Goal: Task Accomplishment & Management: Manage account settings

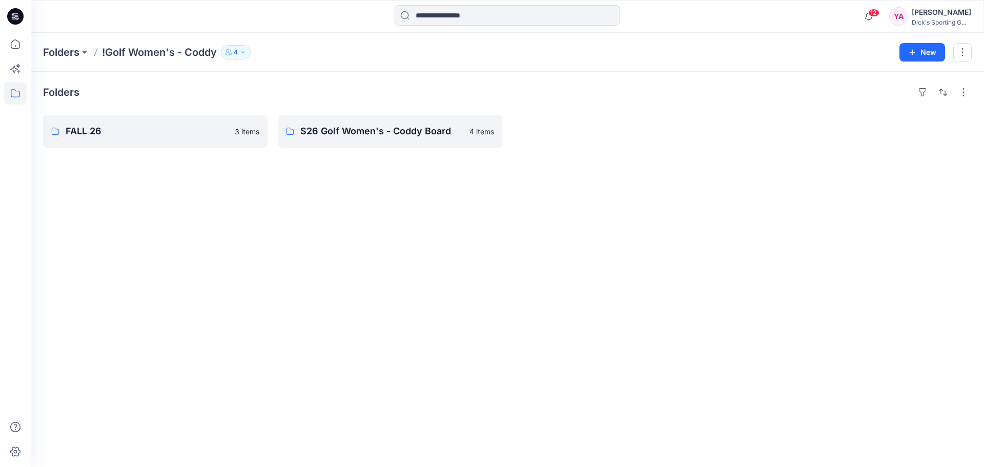
click at [319, 64] on div "Folders !Golf Women's - Coddy 4 New" at bounding box center [507, 52] width 953 height 39
click at [317, 126] on p "S26 Golf Women's - Coddy Board" at bounding box center [388, 131] width 177 height 14
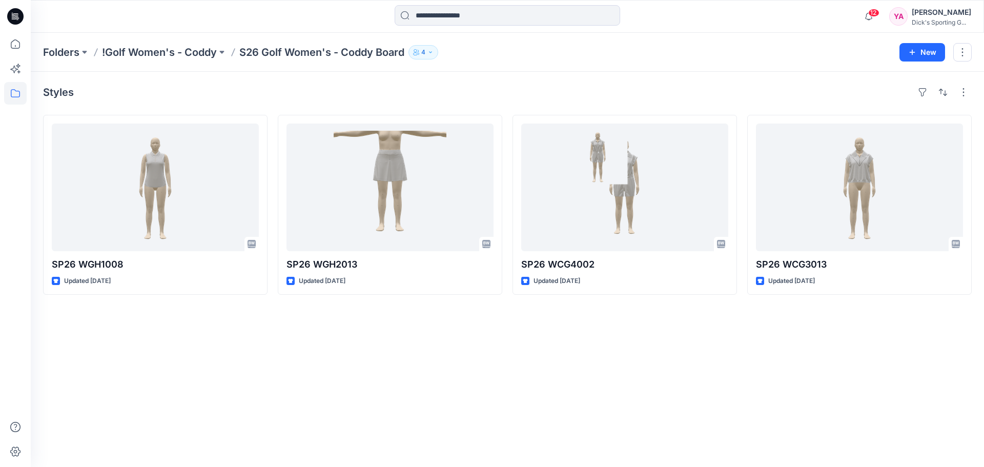
click at [417, 52] on icon "button" at bounding box center [415, 53] width 5 height 3
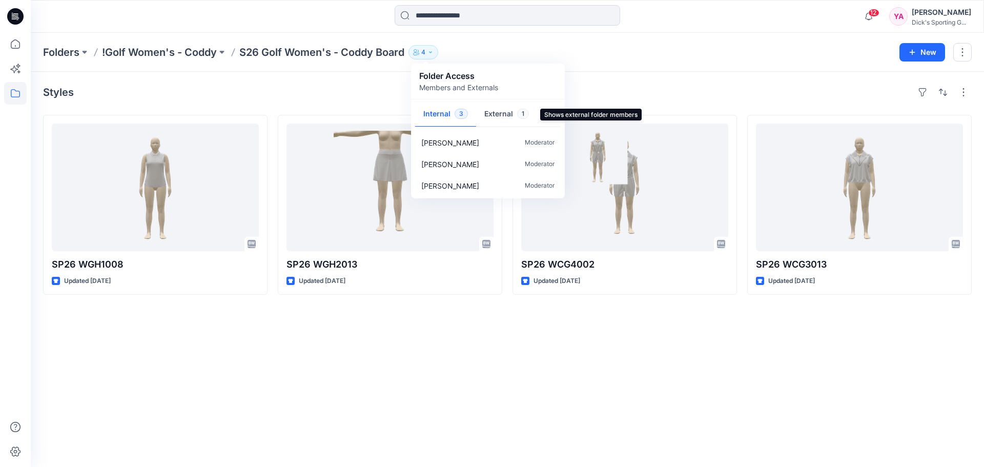
click at [484, 116] on button "External 1" at bounding box center [506, 114] width 61 height 26
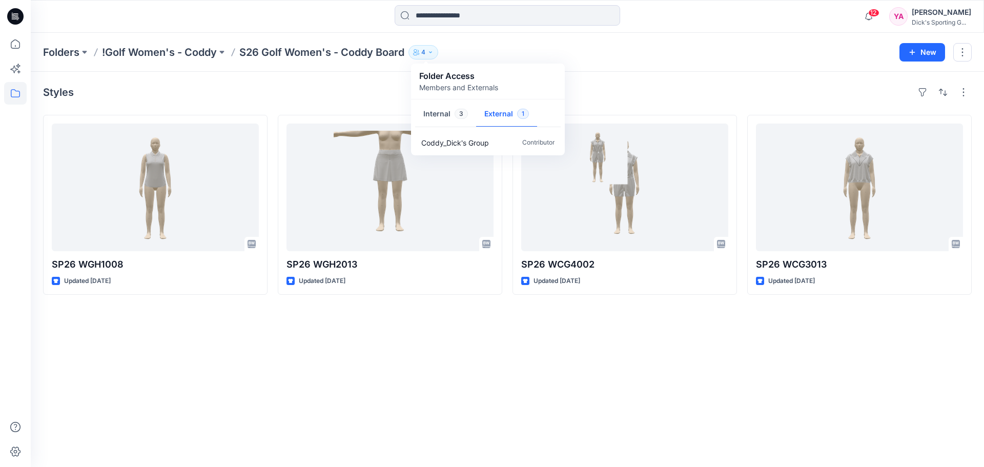
click at [582, 50] on div "Folders !Golf Women's - Coddy S26 Golf Women's - Coddy Board 4 Folder Access Me…" at bounding box center [467, 52] width 848 height 14
click at [66, 52] on p "Folders" at bounding box center [61, 52] width 36 height 14
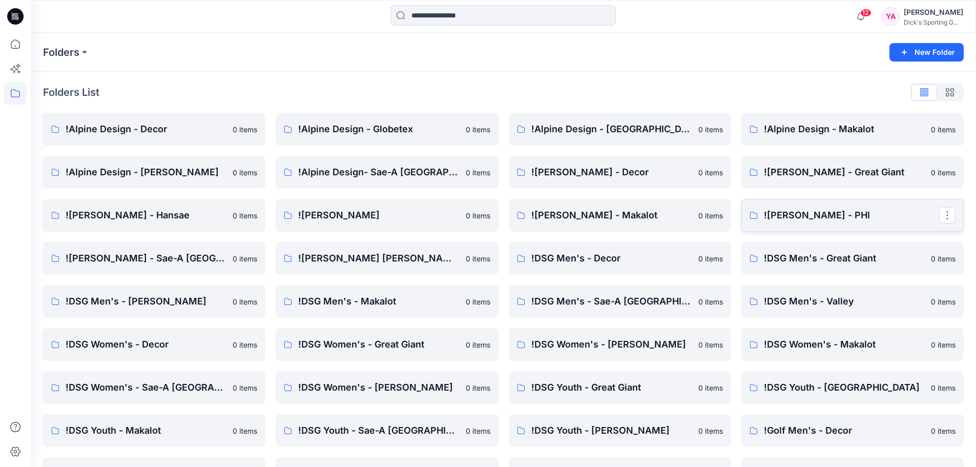
click at [822, 219] on p "![PERSON_NAME] - PHI" at bounding box center [851, 215] width 175 height 14
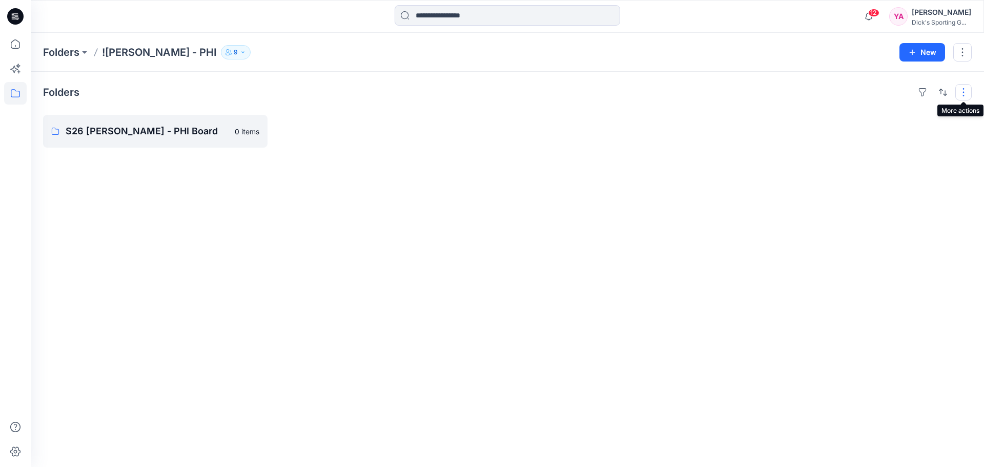
click at [964, 88] on button "button" at bounding box center [963, 92] width 16 height 16
click at [886, 80] on div "Folders Layout Grid Large Grid Folder View Compact Card Card View Card Info Tag…" at bounding box center [507, 269] width 953 height 395
click at [961, 49] on button "button" at bounding box center [962, 52] width 18 height 18
click at [890, 93] on p "Duplicate to..." at bounding box center [900, 96] width 47 height 11
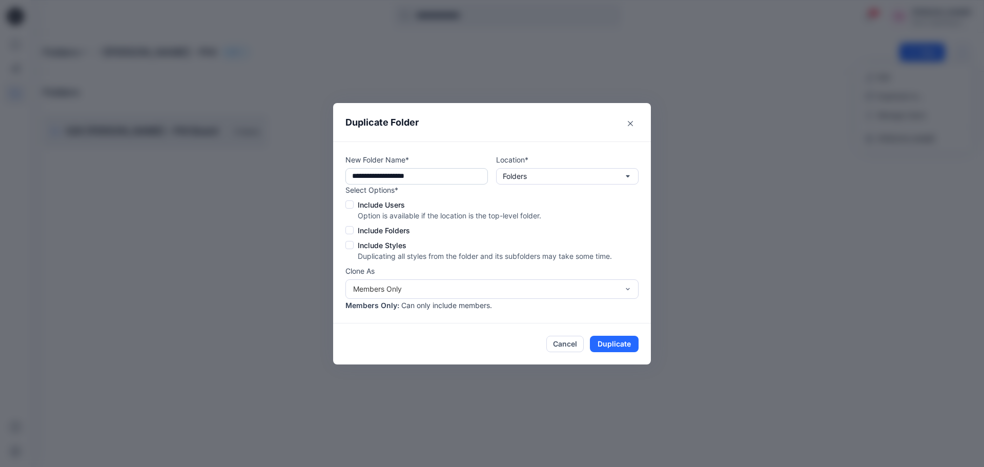
click at [429, 178] on input "**********" at bounding box center [416, 176] width 142 height 16
drag, startPoint x: 433, startPoint y: 174, endPoint x: 383, endPoint y: 175, distance: 50.2
click at [383, 175] on input "**********" at bounding box center [416, 176] width 142 height 16
type input "**********"
click at [350, 204] on span at bounding box center [349, 204] width 8 height 8
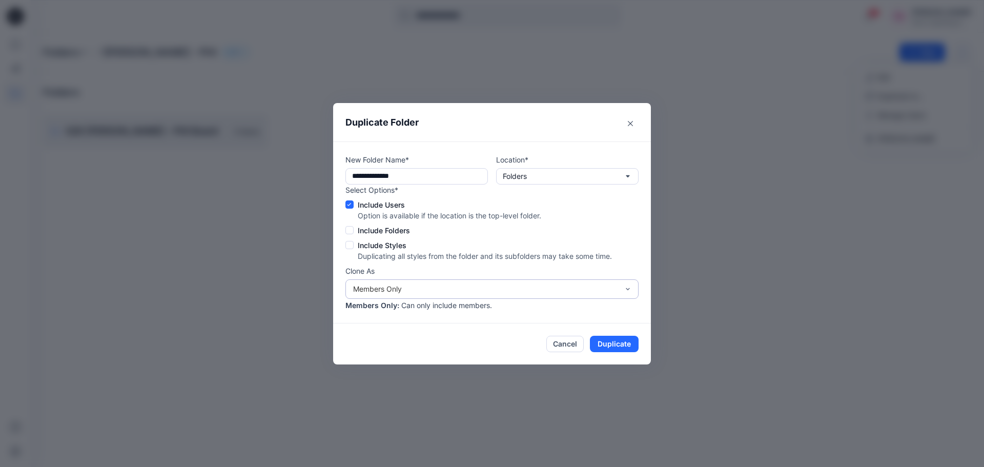
click at [578, 288] on div "Members Only" at bounding box center [485, 288] width 265 height 11
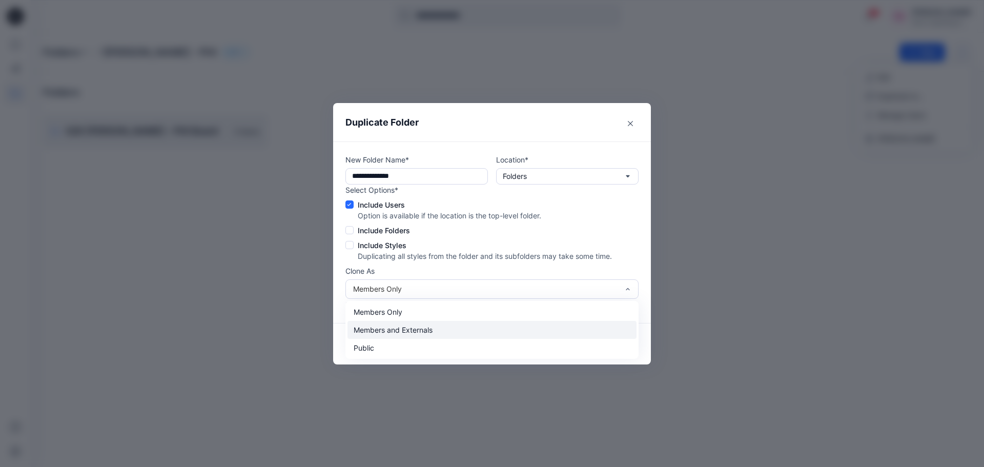
click at [451, 326] on div "Members and Externals" at bounding box center [491, 330] width 289 height 18
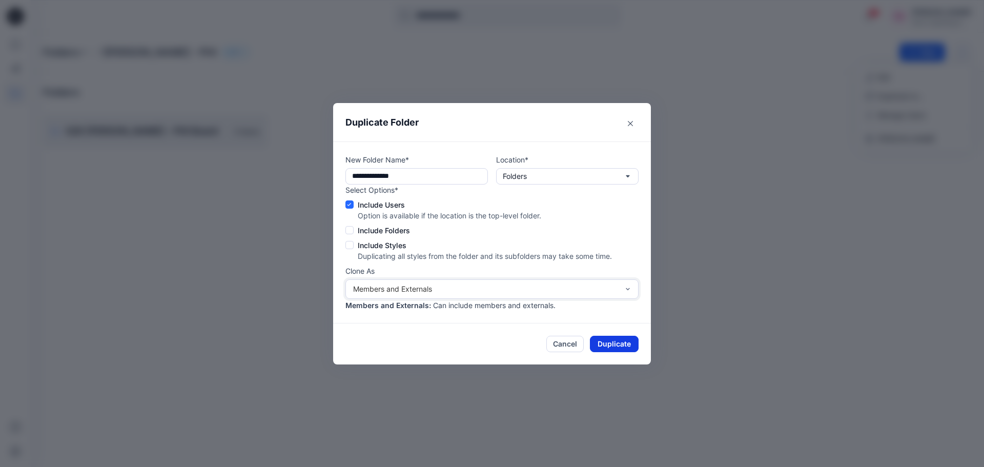
click at [615, 341] on button "Duplicate" at bounding box center [614, 344] width 49 height 16
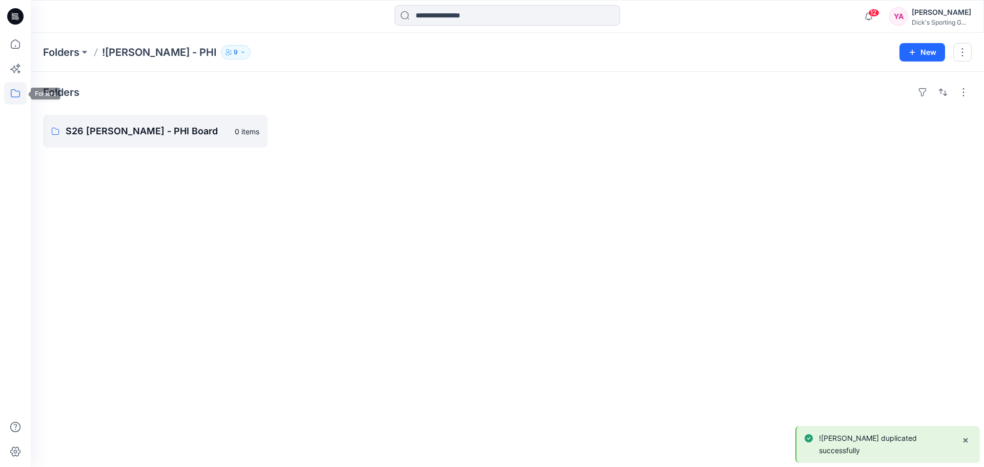
click at [22, 92] on icon at bounding box center [15, 93] width 23 height 23
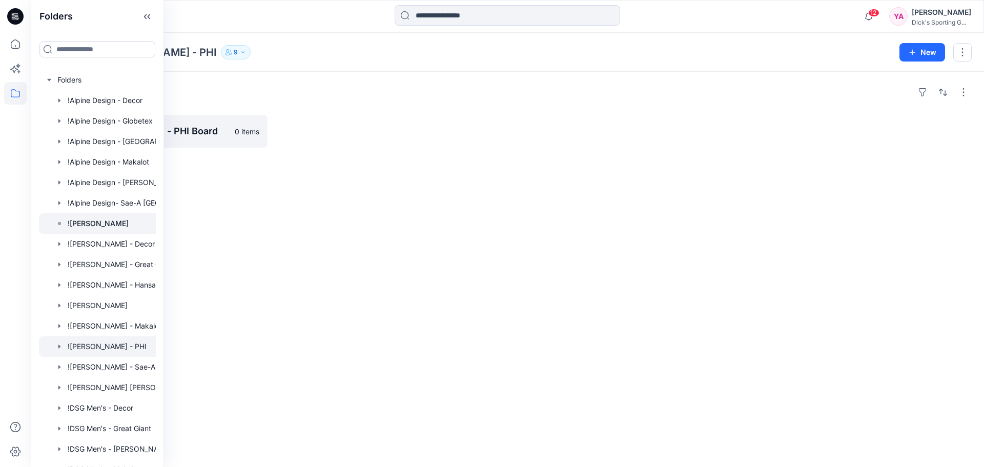
click at [100, 219] on p "![PERSON_NAME]" at bounding box center [98, 223] width 61 height 12
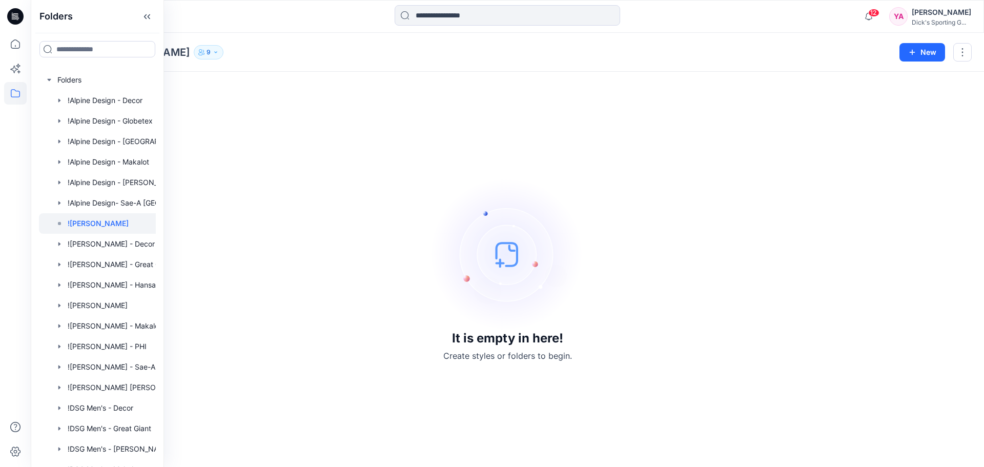
click at [214, 52] on icon "button" at bounding box center [215, 52] width 3 height 2
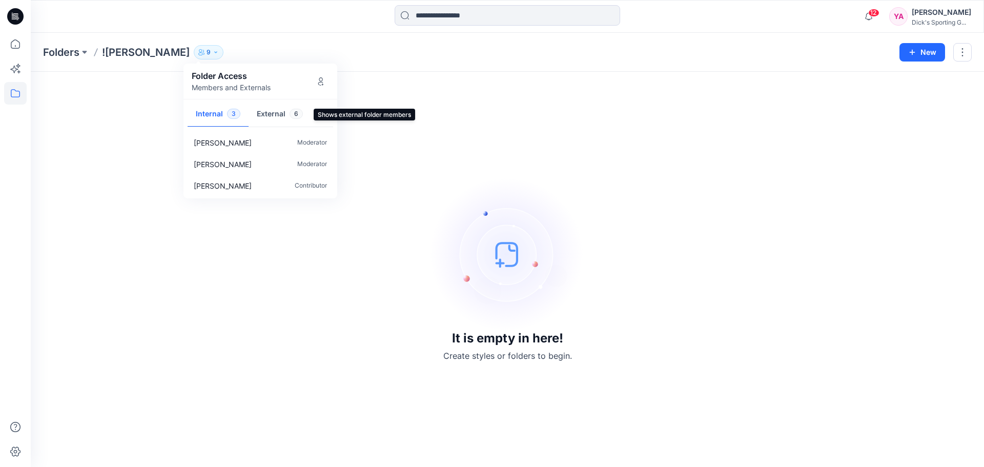
click at [274, 117] on button "External 6" at bounding box center [279, 114] width 62 height 26
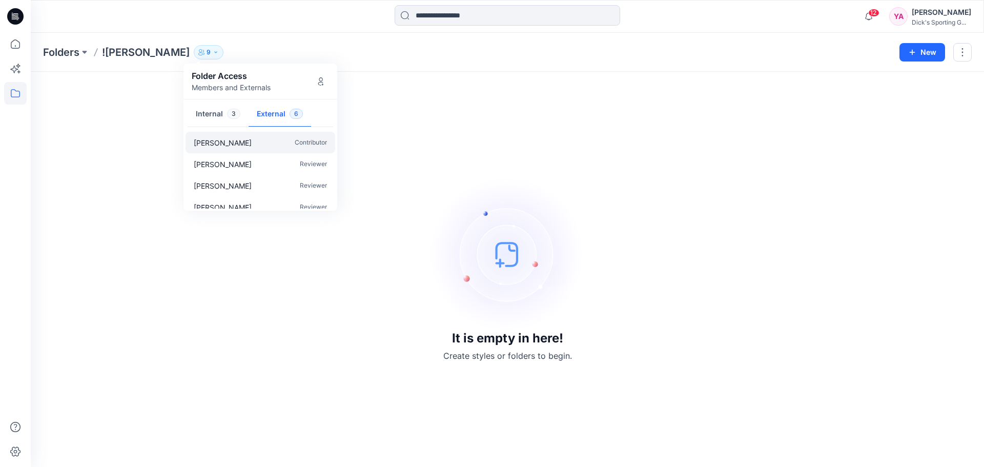
click at [298, 139] on p "Contributor" at bounding box center [311, 142] width 32 height 11
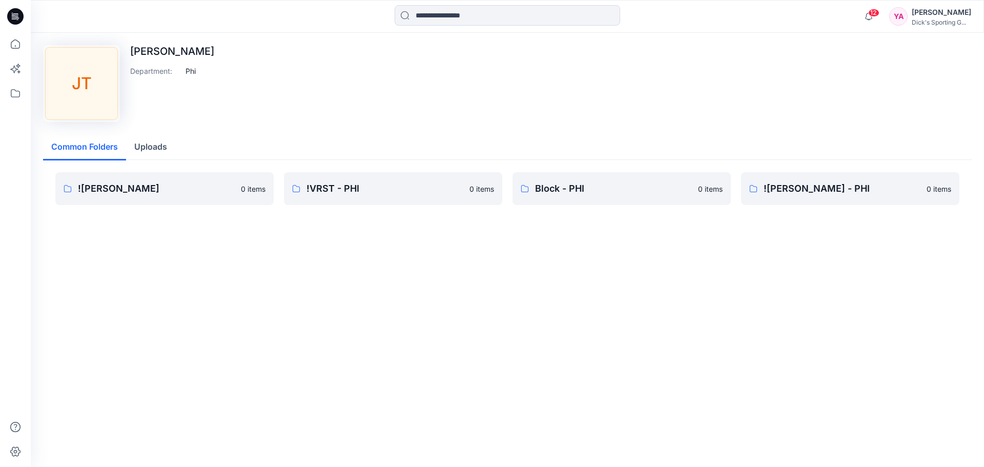
click at [636, 86] on div "[PERSON_NAME] Department : Phi" at bounding box center [507, 83] width 928 height 77
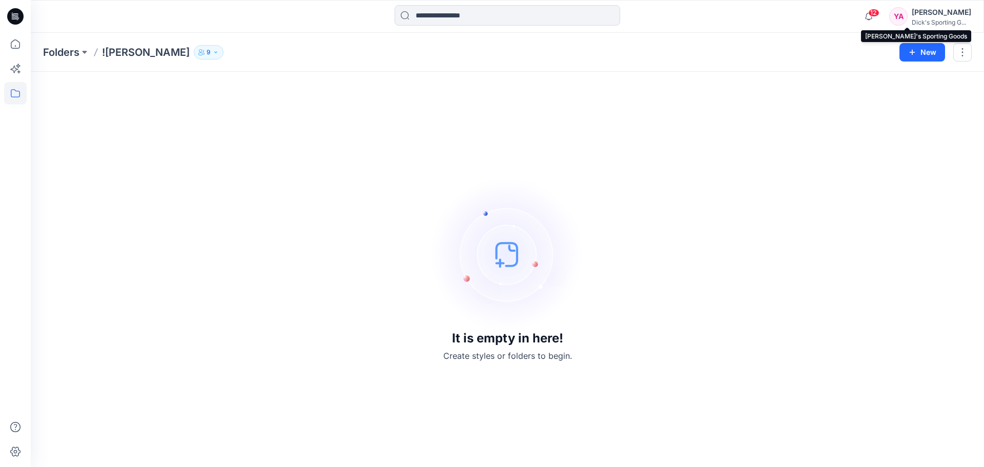
click at [937, 20] on div "Dick's Sporting G..." at bounding box center [940, 22] width 59 height 8
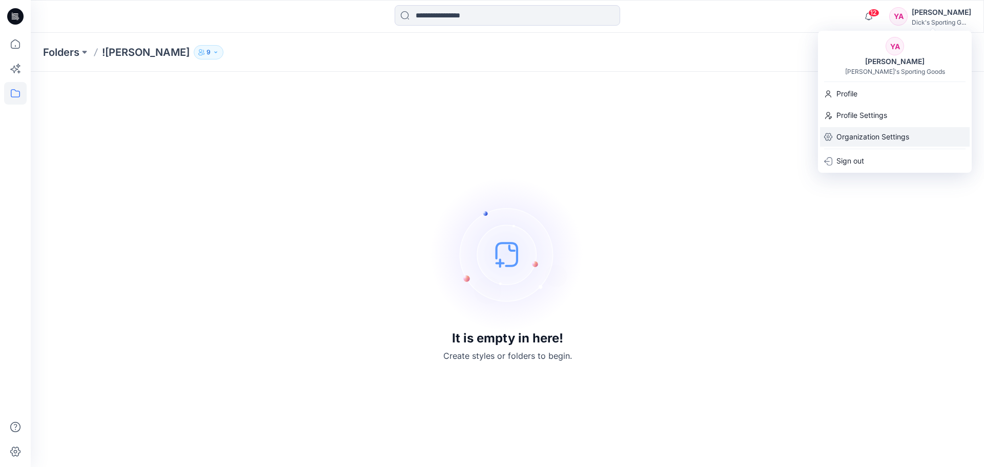
click at [873, 139] on p "Organization Settings" at bounding box center [872, 136] width 73 height 19
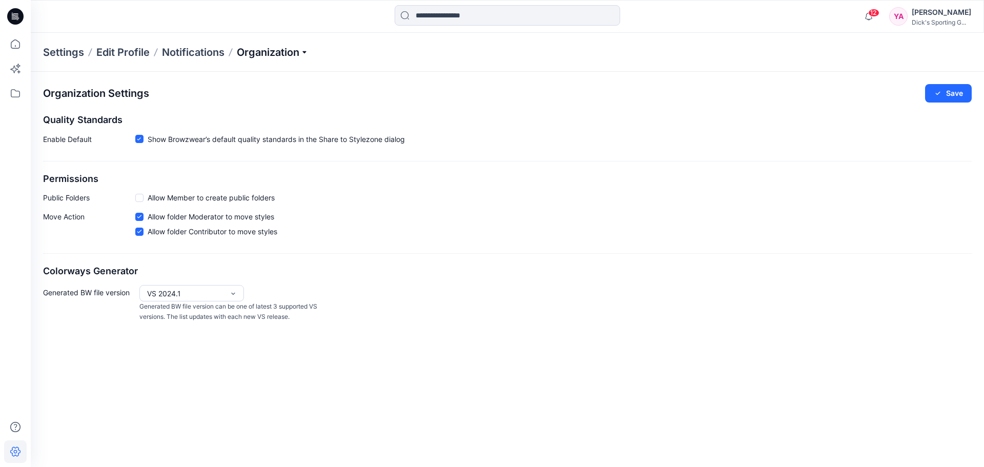
click at [259, 52] on p "Organization" at bounding box center [273, 52] width 72 height 14
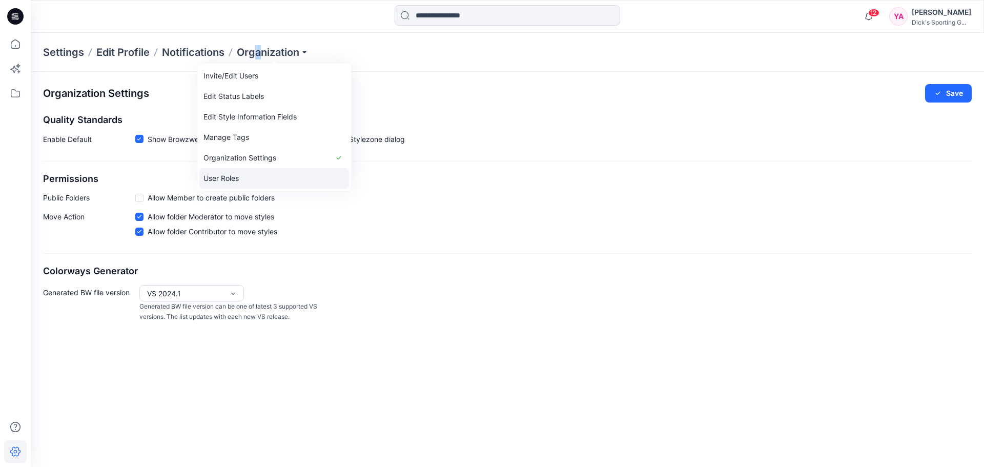
click at [237, 176] on link "User Roles" at bounding box center [274, 178] width 150 height 20
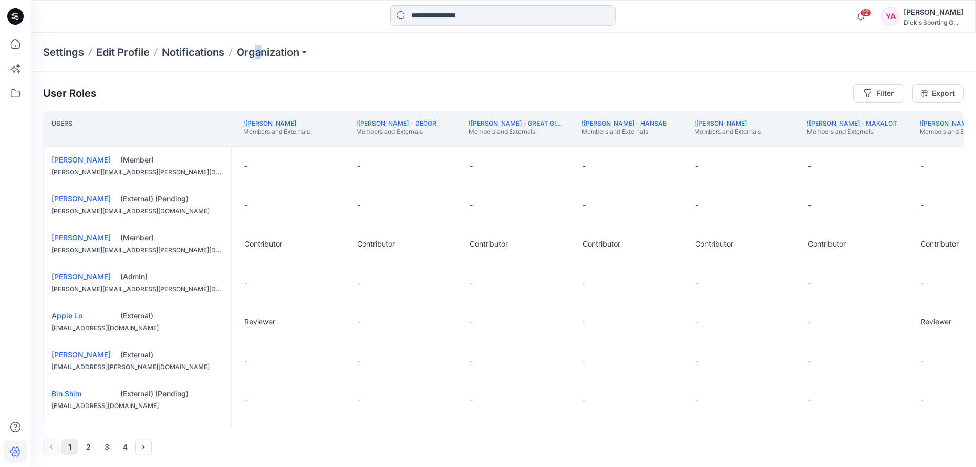
scroll to position [0, 723]
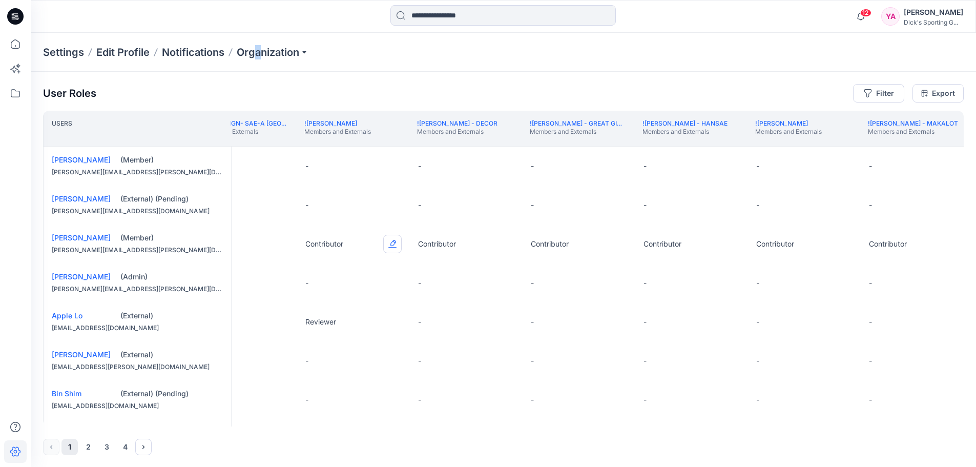
click at [393, 244] on button "Edit Role" at bounding box center [392, 244] width 18 height 18
click at [336, 322] on button "Moderator" at bounding box center [344, 325] width 111 height 18
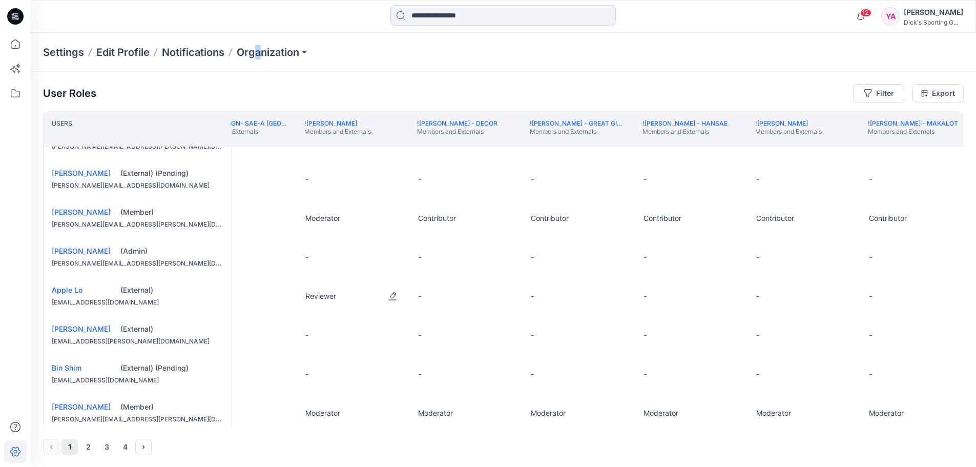
scroll to position [51, 723]
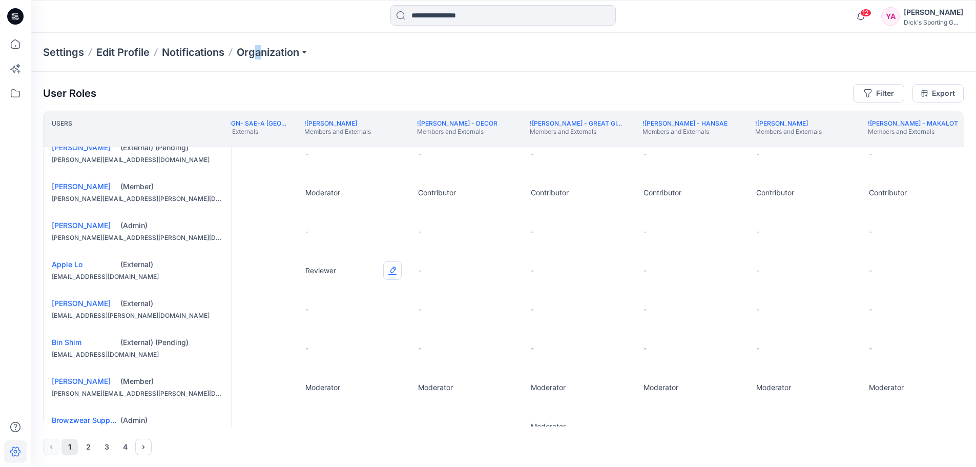
click at [393, 275] on button "Edit Role" at bounding box center [392, 270] width 18 height 18
click at [328, 302] on button "None" at bounding box center [344, 297] width 111 height 18
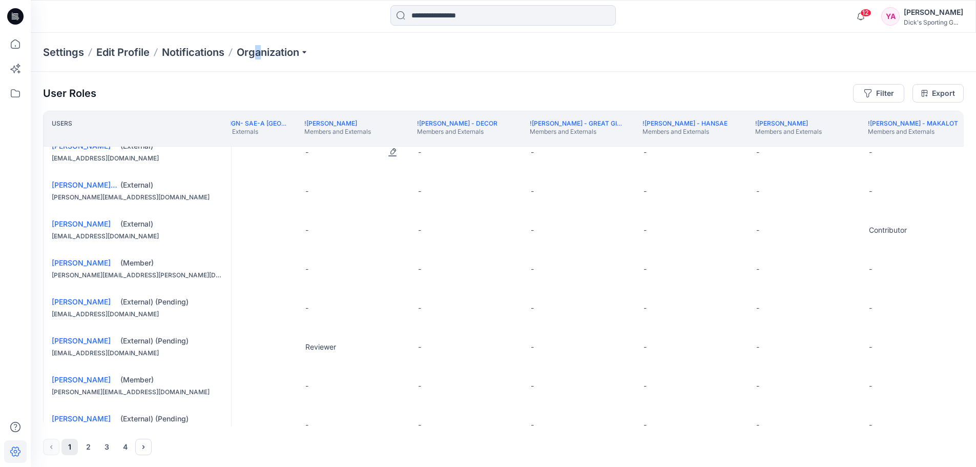
scroll to position [666, 723]
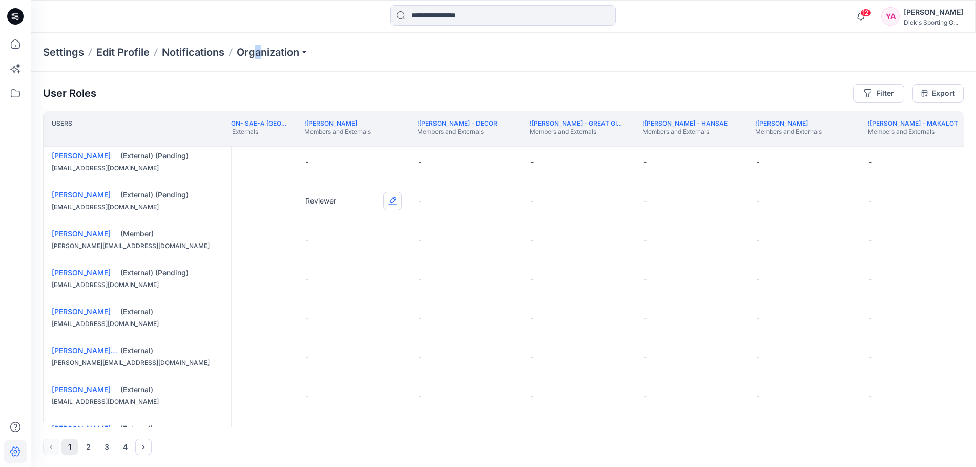
click at [395, 210] on button "Edit Role" at bounding box center [392, 201] width 18 height 18
click at [331, 235] on button "None" at bounding box center [344, 234] width 111 height 18
click at [394, 387] on button "Edit Role" at bounding box center [392, 394] width 18 height 18
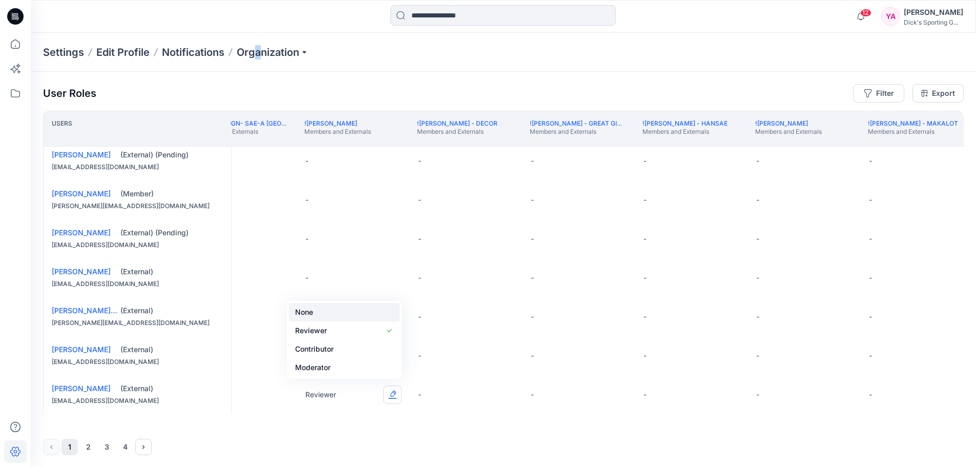
click at [340, 317] on button "None" at bounding box center [344, 312] width 111 height 18
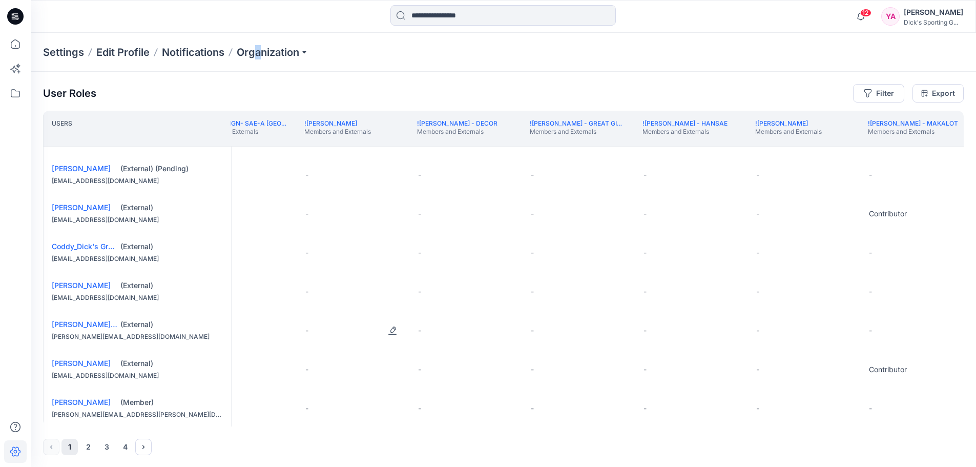
scroll to position [362, 723]
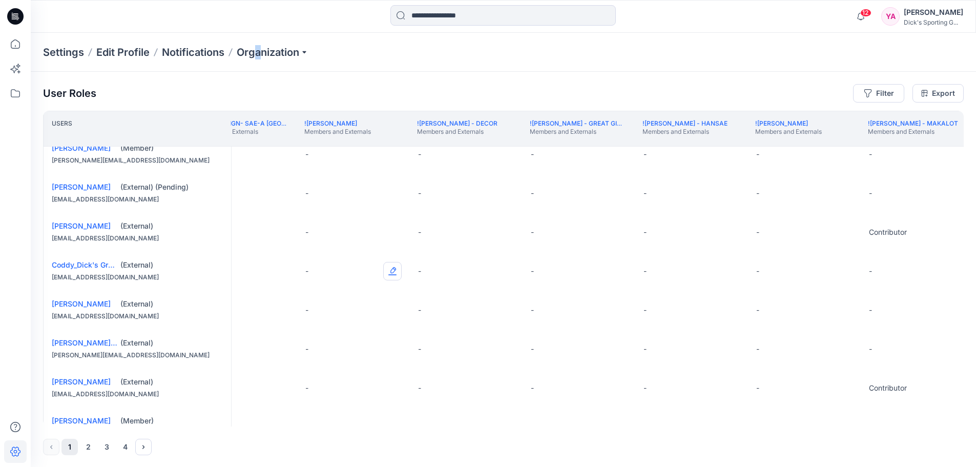
click at [388, 277] on button "Edit Role" at bounding box center [392, 271] width 18 height 18
click at [328, 342] on button "Contributor" at bounding box center [344, 338] width 111 height 18
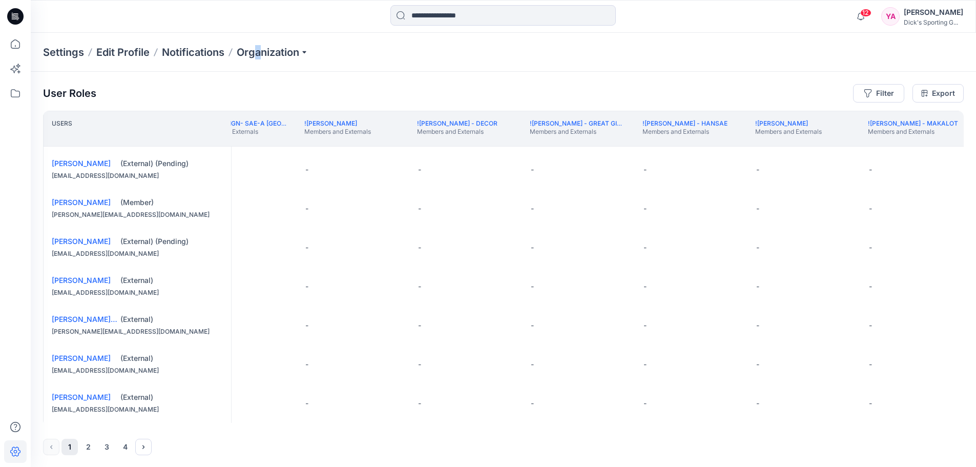
scroll to position [721, 723]
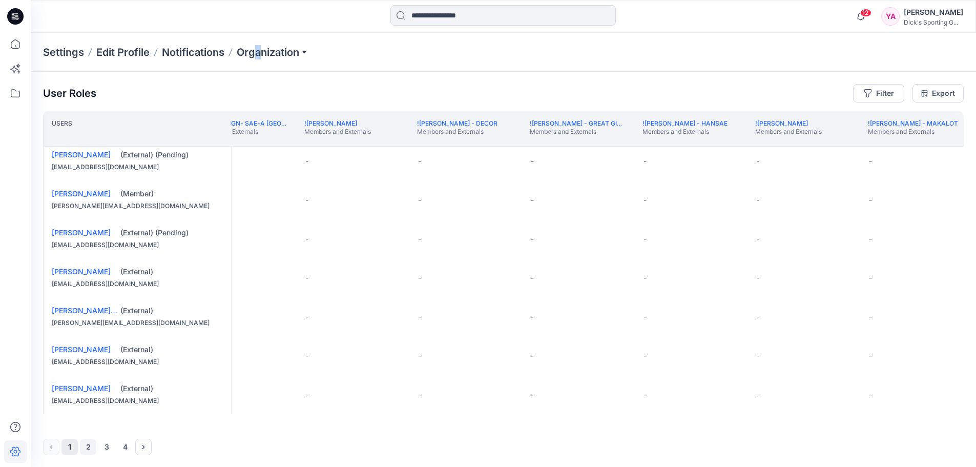
click at [90, 448] on button "2" at bounding box center [88, 446] width 16 height 16
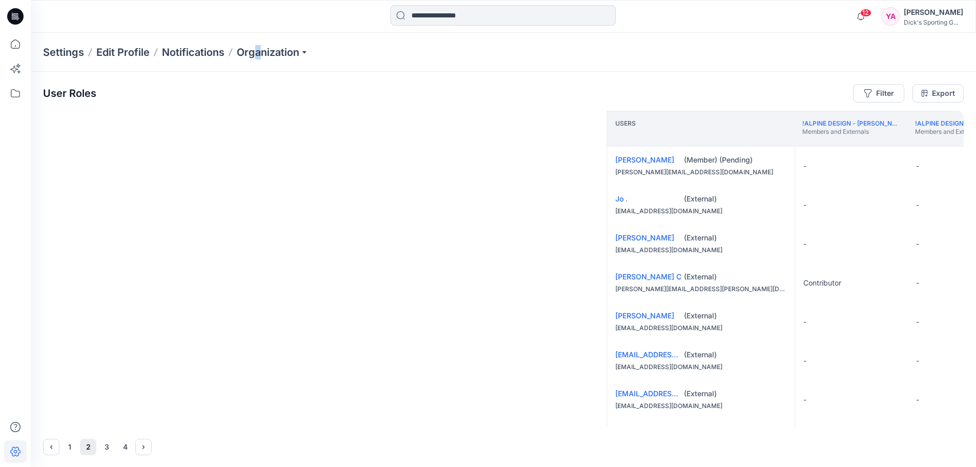
scroll to position [0, 723]
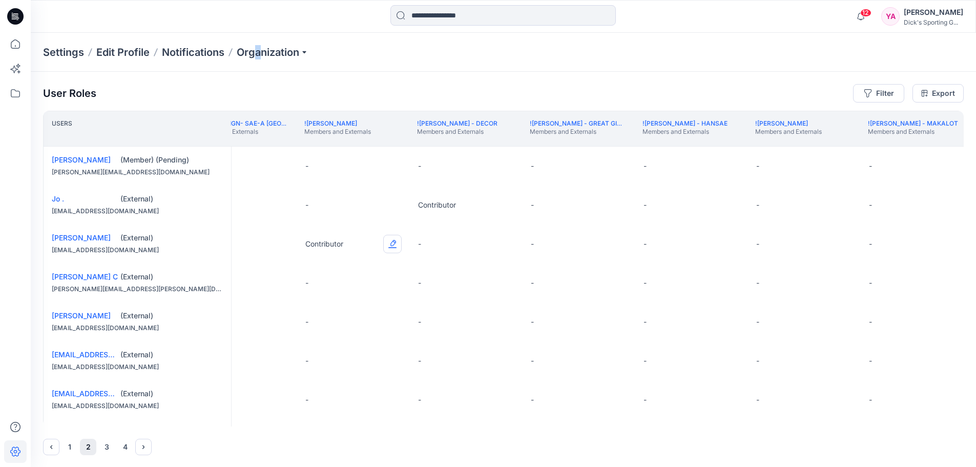
click at [395, 242] on button "Edit Role" at bounding box center [392, 244] width 18 height 18
click at [349, 270] on button "None" at bounding box center [344, 269] width 111 height 18
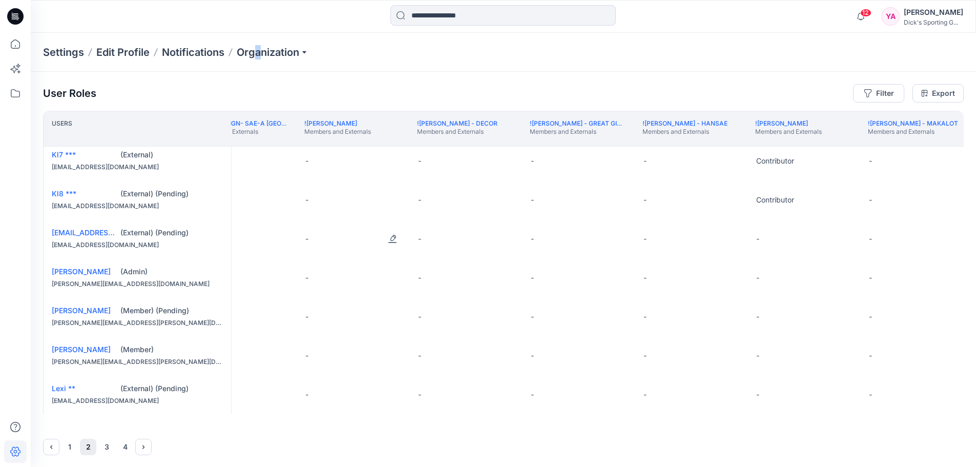
scroll to position [721, 723]
click at [111, 444] on button "3" at bounding box center [106, 446] width 16 height 16
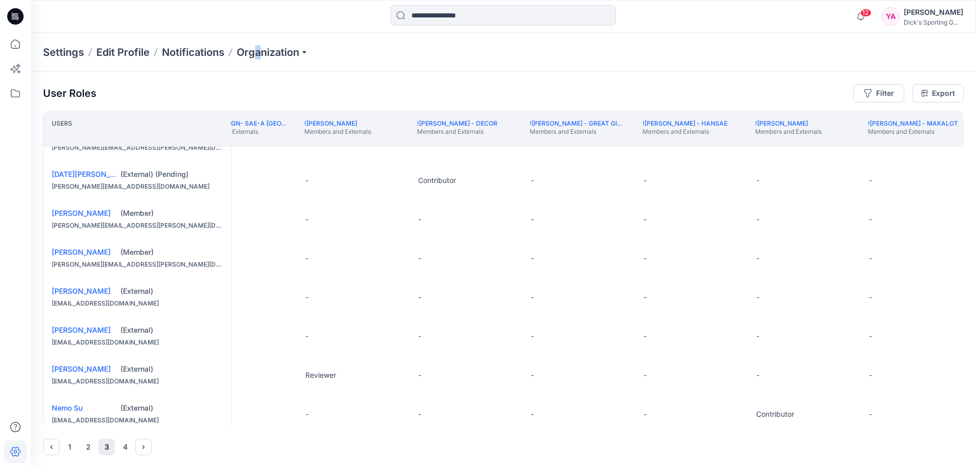
scroll to position [205, 723]
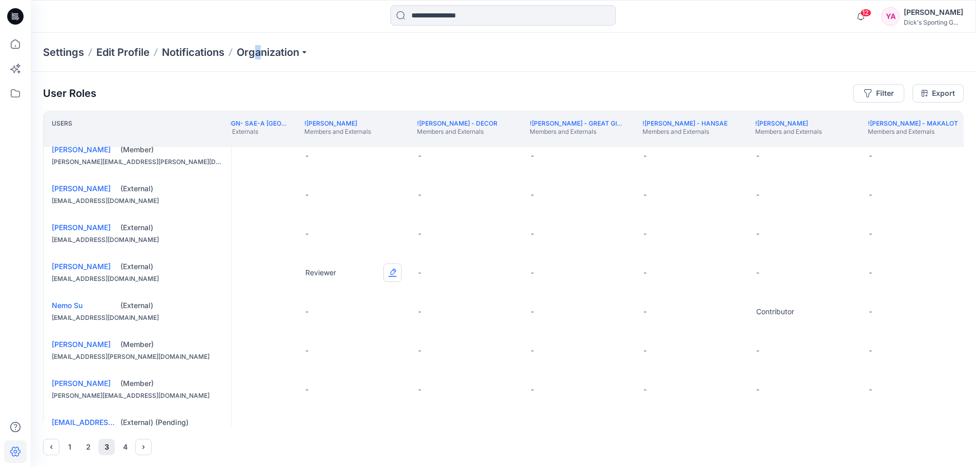
click at [393, 273] on button "Edit Role" at bounding box center [392, 272] width 18 height 18
click at [314, 300] on button "None" at bounding box center [344, 301] width 111 height 18
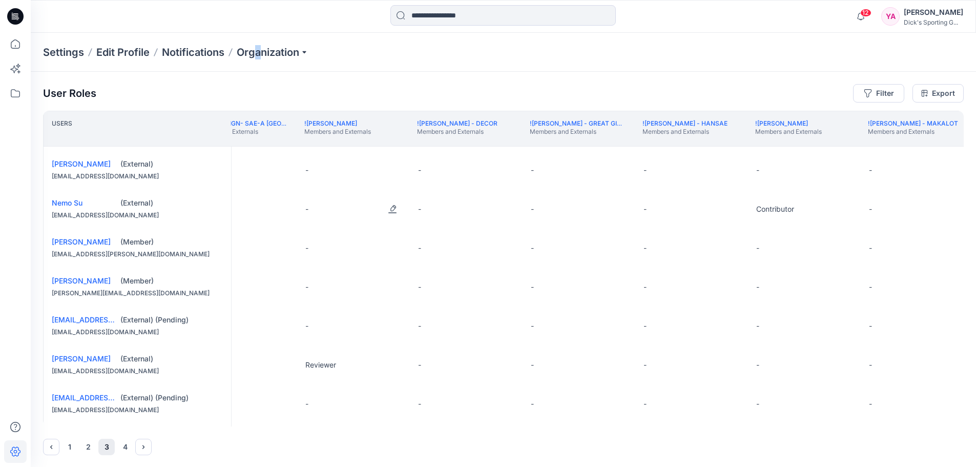
scroll to position [410, 723]
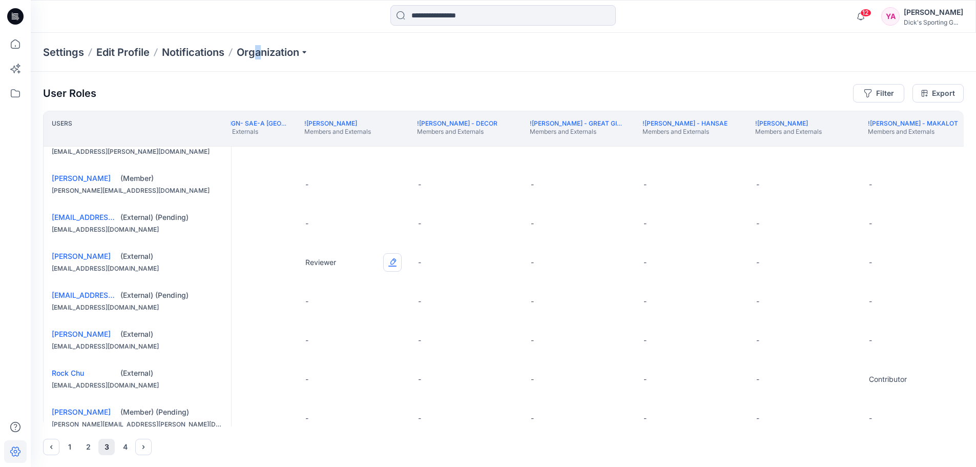
click at [394, 270] on button "Edit Role" at bounding box center [392, 262] width 18 height 18
click at [355, 289] on button "None" at bounding box center [344, 293] width 111 height 18
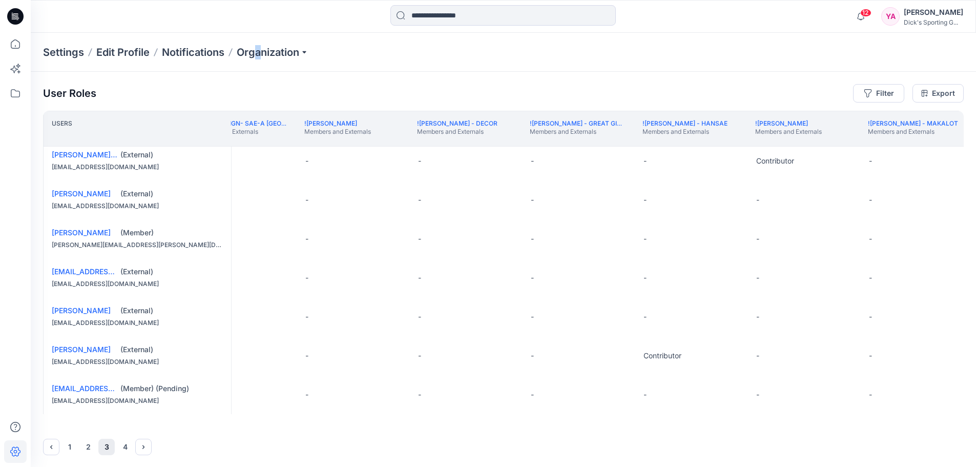
scroll to position [1, 0]
click at [128, 447] on button "4" at bounding box center [125, 446] width 16 height 16
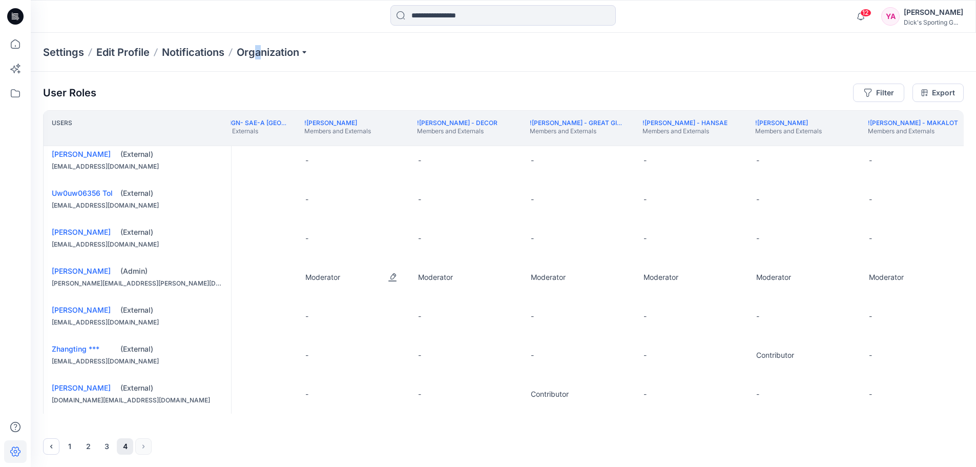
scroll to position [90, 723]
click at [144, 443] on div "1 2 3 4" at bounding box center [503, 446] width 921 height 16
click at [649, 58] on div "Settings Edit Profile Notifications Organization" at bounding box center [503, 52] width 945 height 39
click at [73, 448] on button "1" at bounding box center [69, 446] width 16 height 16
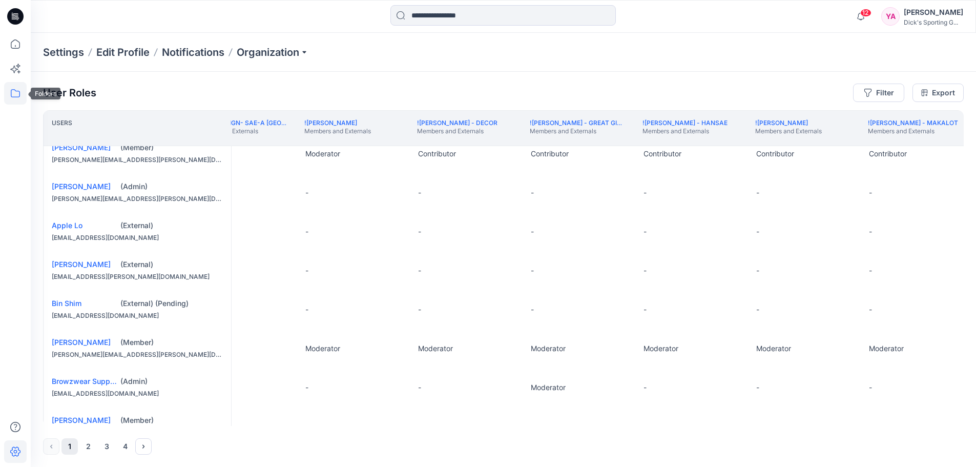
click at [15, 93] on icon at bounding box center [15, 93] width 23 height 23
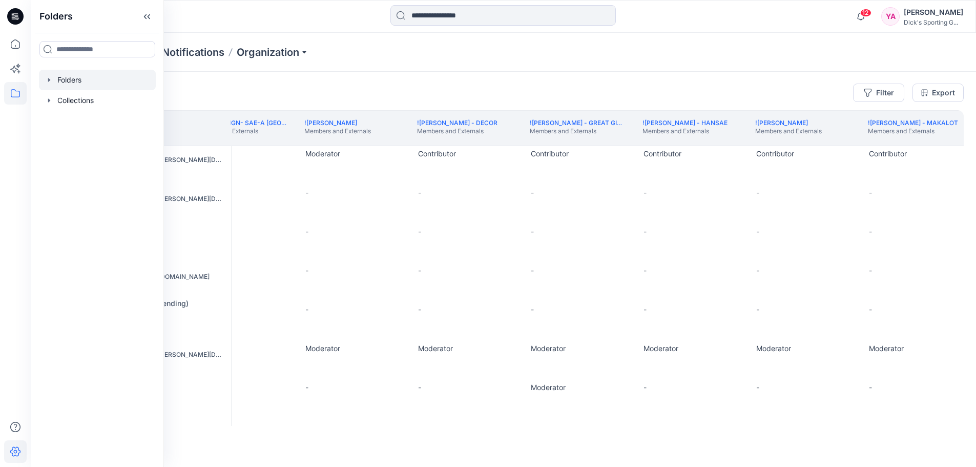
click at [83, 83] on div at bounding box center [97, 80] width 117 height 20
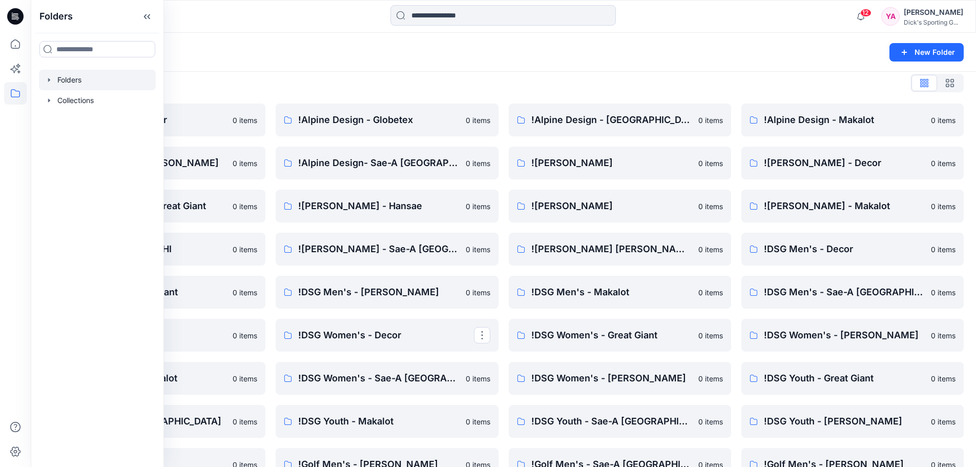
scroll to position [1, 0]
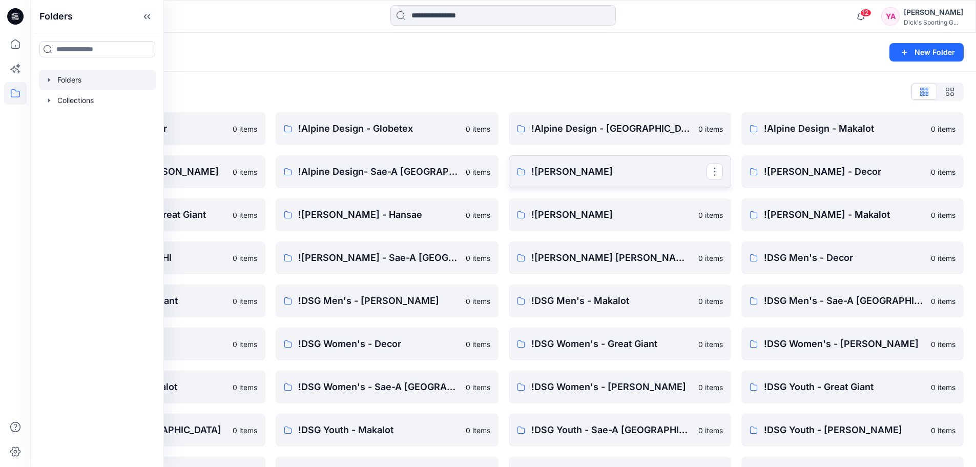
click at [659, 174] on p "![PERSON_NAME]" at bounding box center [618, 171] width 175 height 14
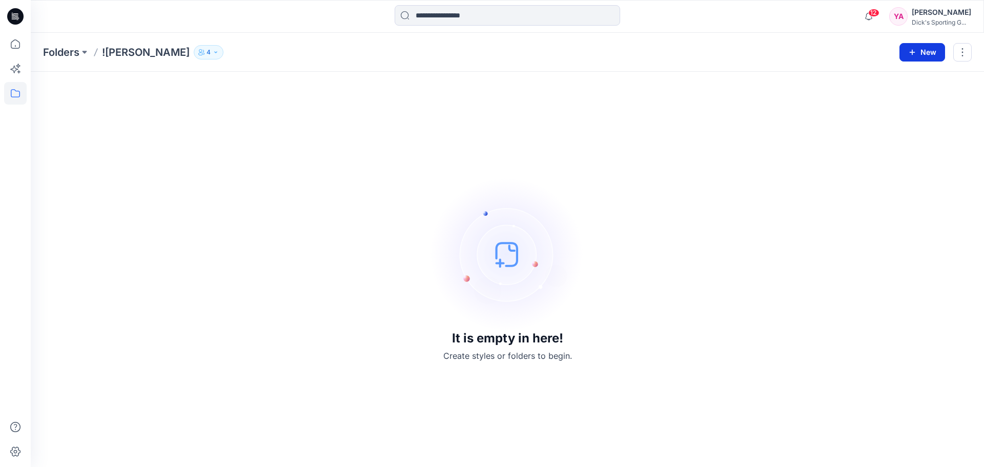
click at [921, 52] on button "New" at bounding box center [922, 52] width 46 height 18
click at [961, 54] on button "button" at bounding box center [962, 52] width 18 height 18
click at [908, 55] on icon "button" at bounding box center [912, 52] width 8 height 8
click at [898, 96] on p "New Folder" at bounding box center [892, 97] width 38 height 11
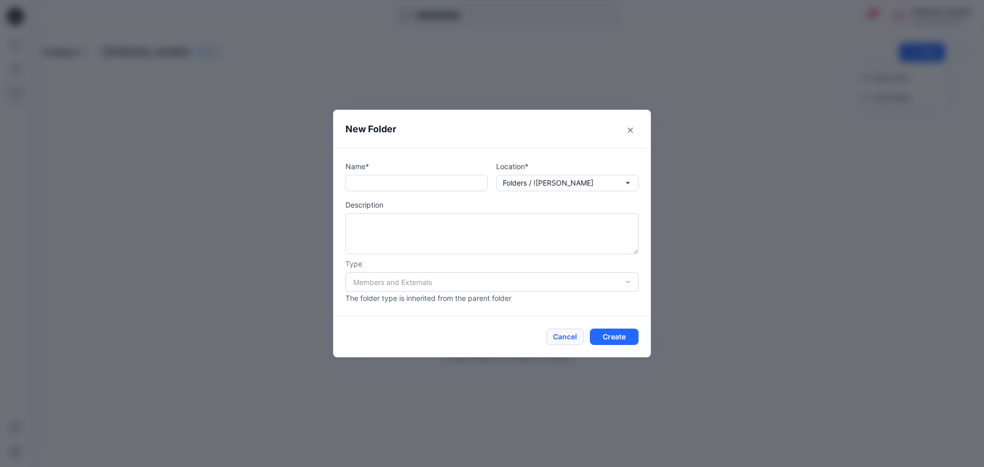
click at [572, 334] on button "Cancel" at bounding box center [564, 336] width 37 height 16
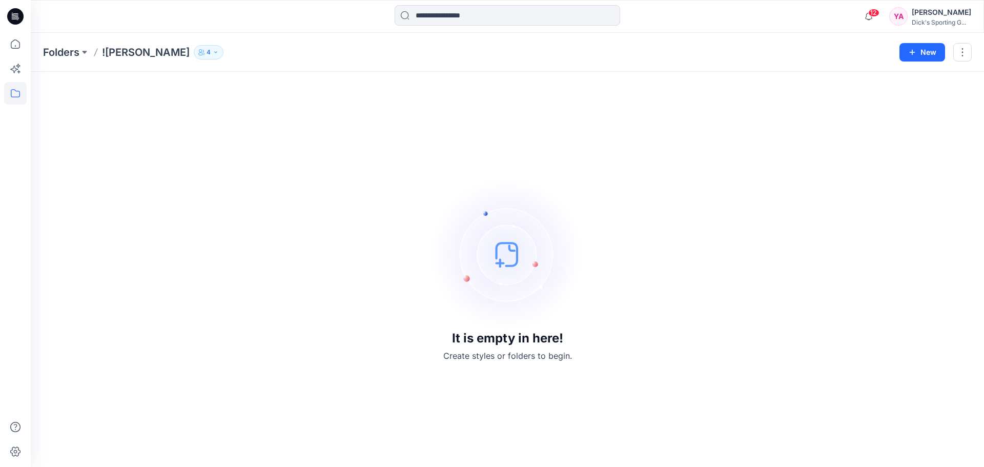
click at [671, 239] on div "It is empty in here! Create styles or folders to begin." at bounding box center [507, 269] width 928 height 370
click at [952, 54] on div "New" at bounding box center [935, 52] width 72 height 18
click at [959, 51] on button "button" at bounding box center [962, 52] width 18 height 18
click at [659, 123] on div "It is empty in here! Create styles or folders to begin." at bounding box center [507, 269] width 928 height 370
drag, startPoint x: 96, startPoint y: 54, endPoint x: 178, endPoint y: 64, distance: 82.6
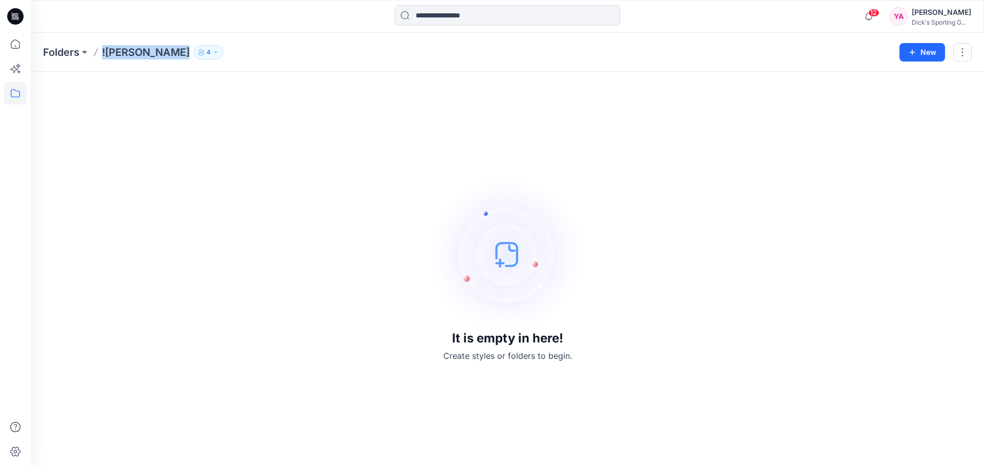
click at [178, 64] on div "Folders ![PERSON_NAME] 4 New" at bounding box center [507, 52] width 953 height 39
copy p "![PERSON_NAME]"
click at [10, 96] on icon at bounding box center [15, 93] width 23 height 23
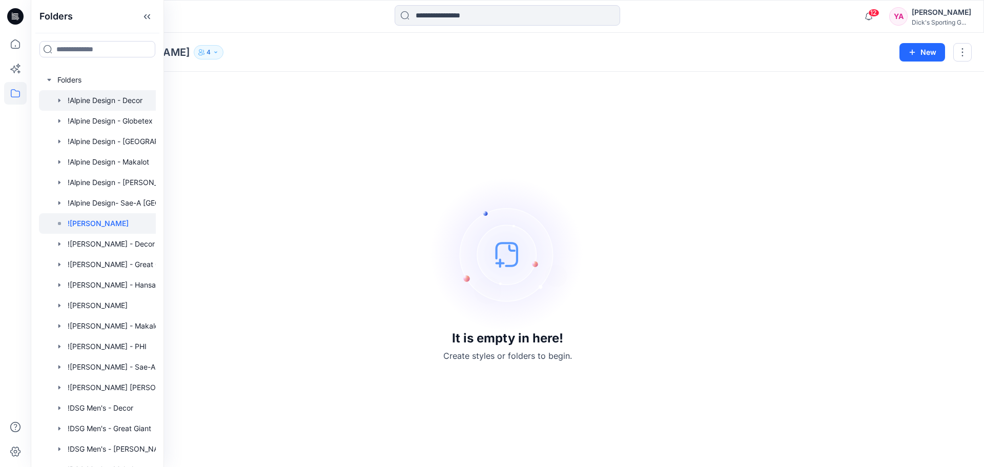
click at [89, 98] on div at bounding box center [110, 100] width 143 height 20
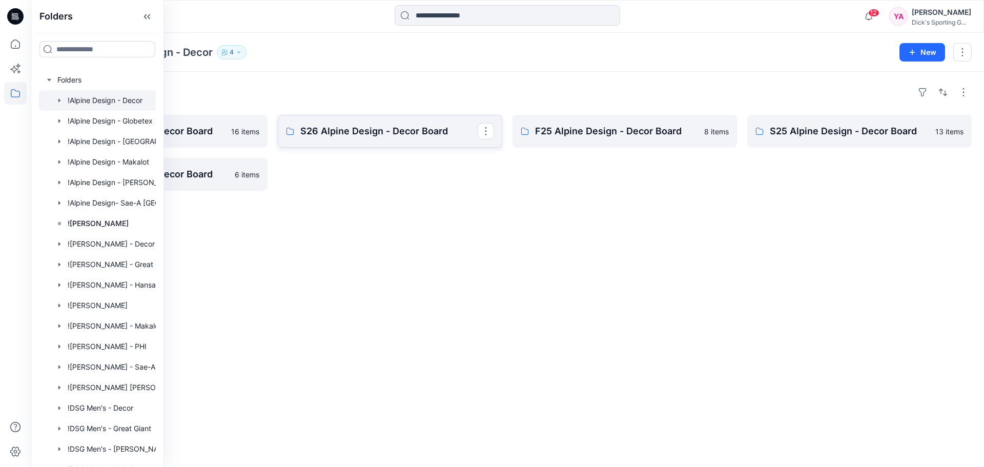
click at [349, 133] on p "S26 Alpine Design - Decor Board" at bounding box center [388, 131] width 177 height 14
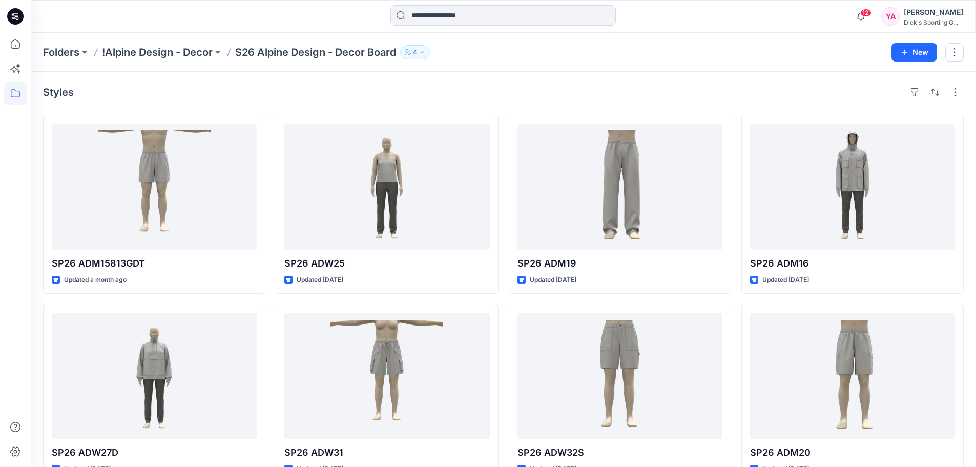
click at [292, 56] on p "S26 Alpine Design - Decor Board" at bounding box center [315, 52] width 161 height 14
click at [296, 53] on p "S26 Alpine Design - Decor Board" at bounding box center [315, 52] width 161 height 14
click at [316, 53] on p "S26 Alpine Design - Decor Board" at bounding box center [315, 52] width 161 height 14
click at [9, 94] on icon at bounding box center [15, 93] width 23 height 23
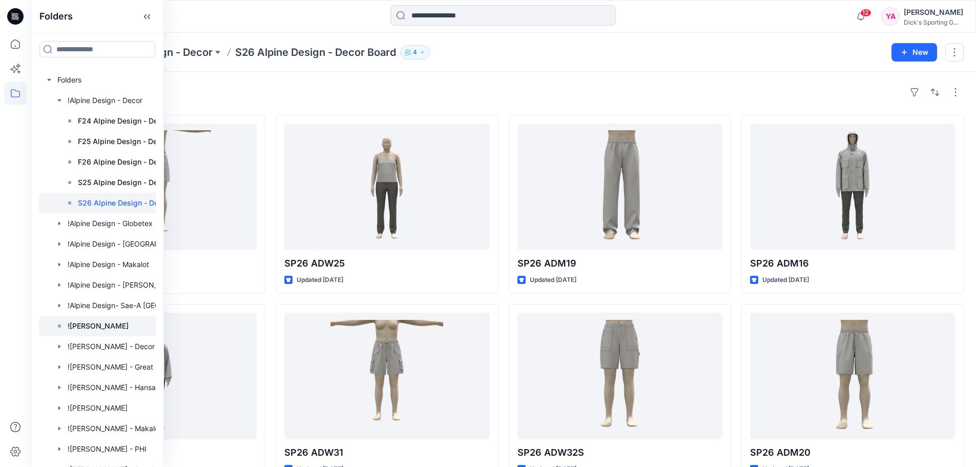
click at [119, 330] on p "![PERSON_NAME]" at bounding box center [98, 326] width 61 height 12
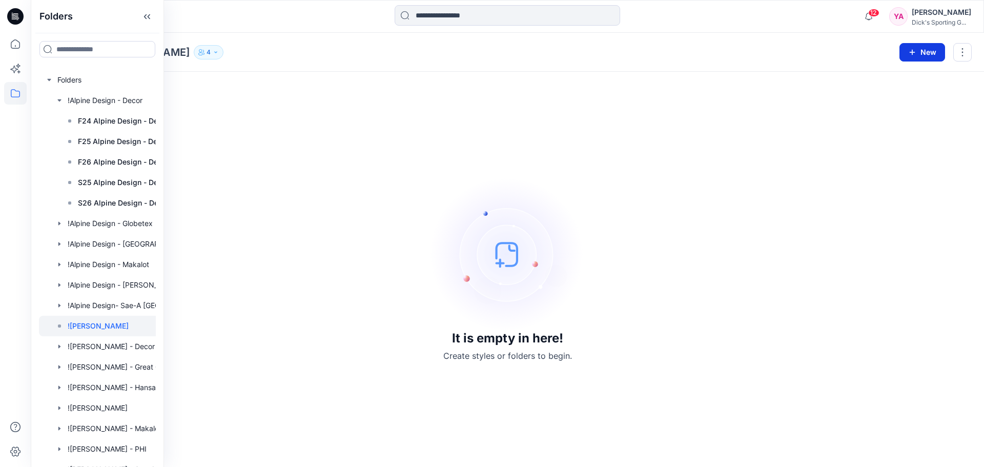
click at [916, 55] on icon "button" at bounding box center [912, 52] width 8 height 8
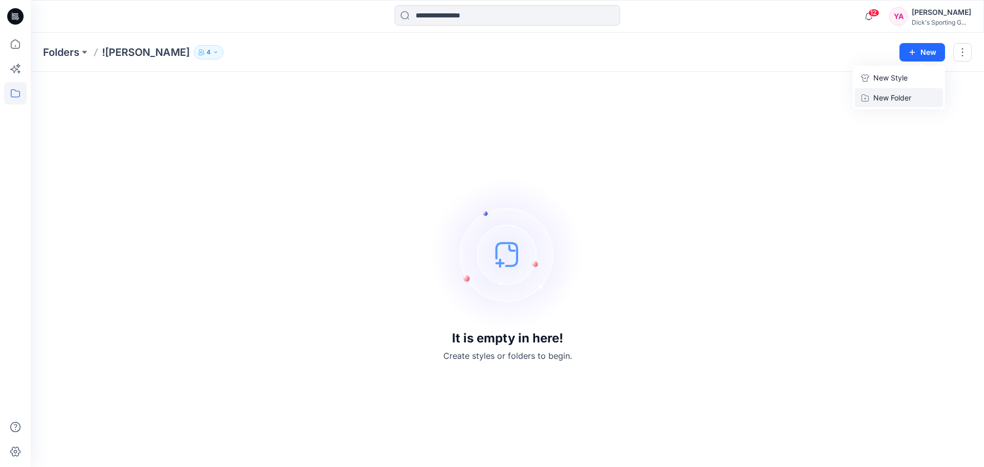
click at [872, 98] on button "New Folder" at bounding box center [898, 97] width 88 height 19
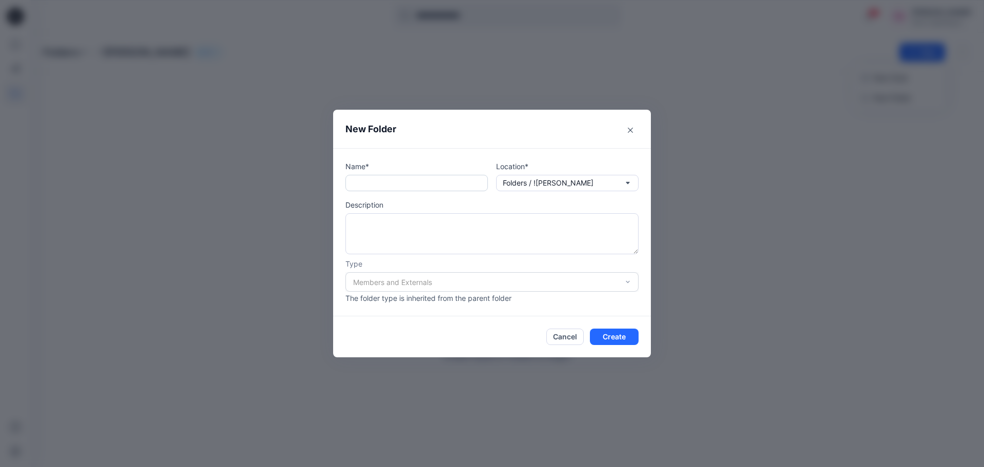
click at [461, 177] on input "text" at bounding box center [416, 183] width 142 height 16
drag, startPoint x: 384, startPoint y: 184, endPoint x: 370, endPoint y: 185, distance: 14.4
click at [370, 185] on input "**********" at bounding box center [416, 183] width 142 height 16
type input "**********"
click at [511, 283] on div "Members and Externals" at bounding box center [491, 281] width 293 height 19
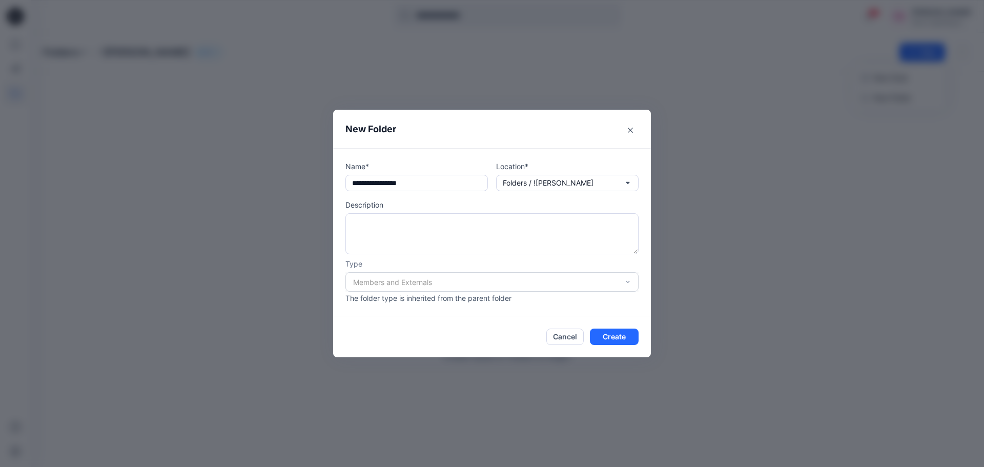
click at [500, 324] on footer "Cancel Create" at bounding box center [492, 336] width 318 height 41
click at [608, 338] on button "Create" at bounding box center [614, 336] width 49 height 16
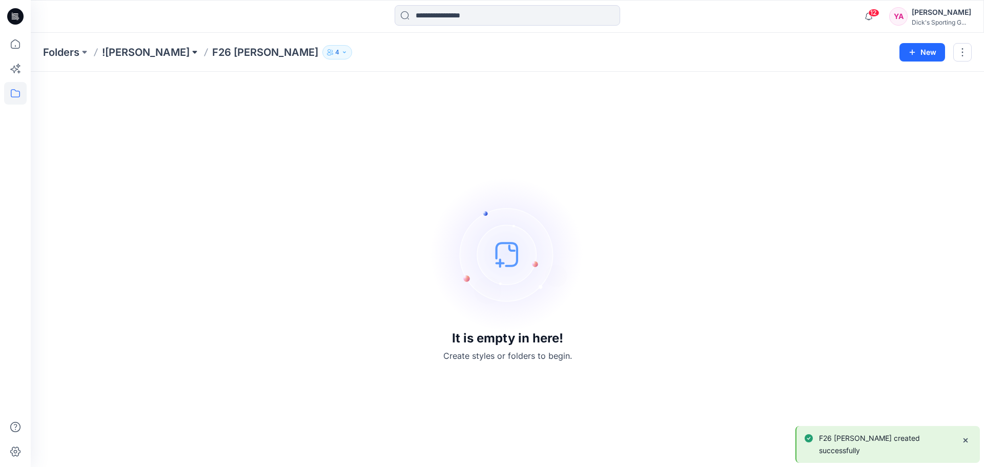
click at [190, 51] on button at bounding box center [195, 52] width 10 height 14
click at [152, 50] on p "![PERSON_NAME]" at bounding box center [146, 52] width 88 height 14
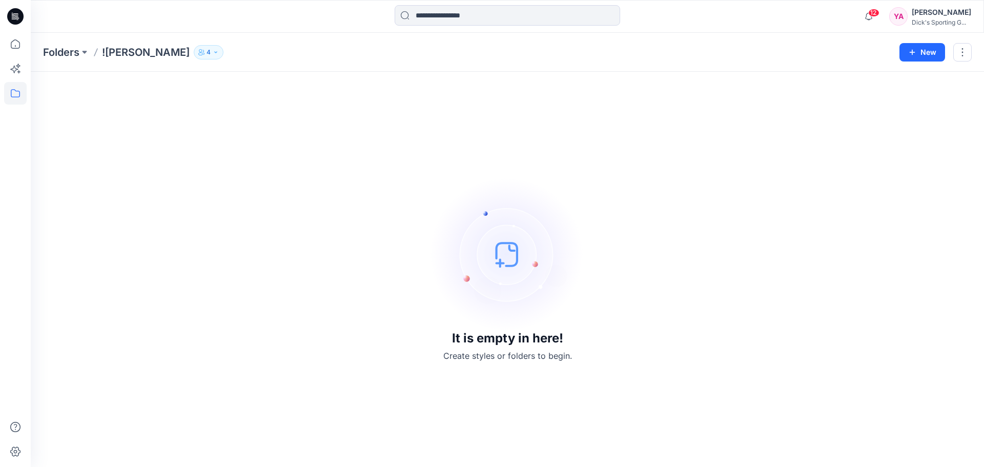
click at [168, 54] on p "![PERSON_NAME]" at bounding box center [146, 52] width 88 height 14
click at [167, 50] on p "![PERSON_NAME]" at bounding box center [146, 52] width 88 height 14
click at [70, 51] on p "Folders" at bounding box center [61, 52] width 36 height 14
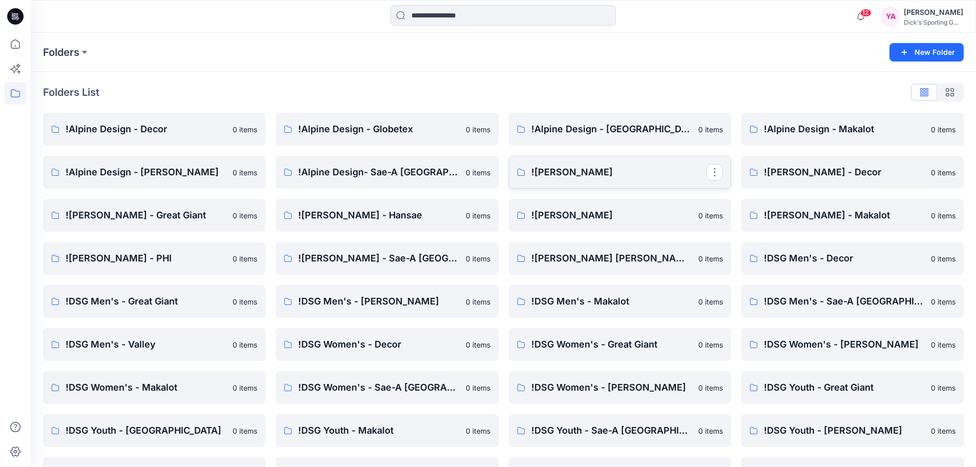
click at [578, 178] on p "![PERSON_NAME]" at bounding box center [618, 172] width 175 height 14
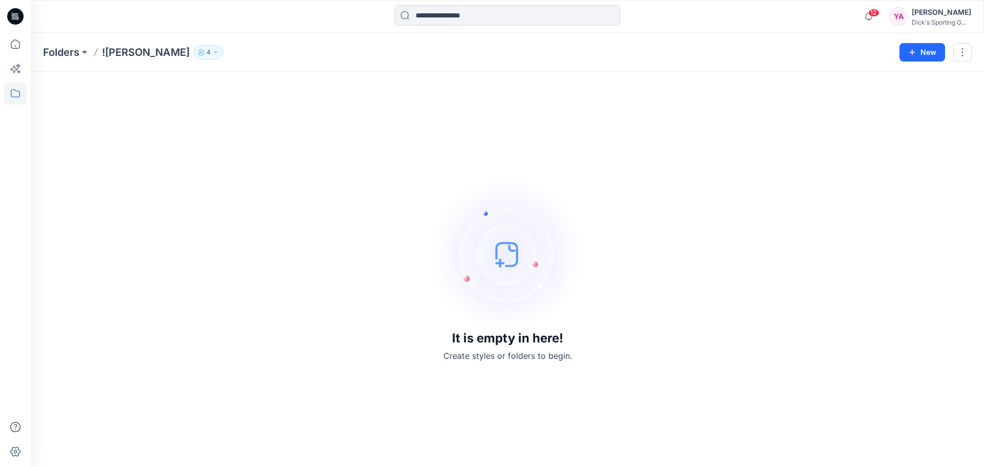
click at [137, 50] on p "![PERSON_NAME]" at bounding box center [146, 52] width 88 height 14
click at [16, 90] on icon at bounding box center [15, 93] width 23 height 23
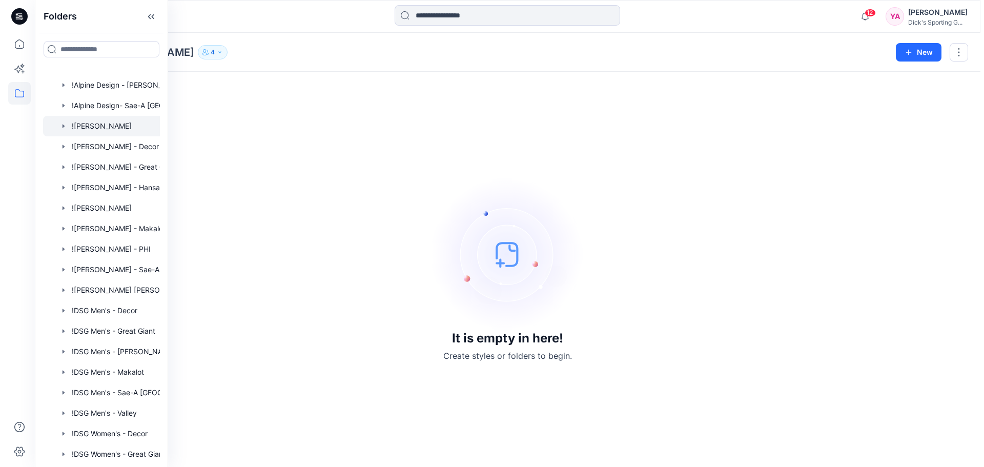
scroll to position [97, 0]
click at [117, 123] on div at bounding box center [110, 126] width 143 height 20
click at [60, 126] on icon "button" at bounding box center [59, 126] width 8 height 8
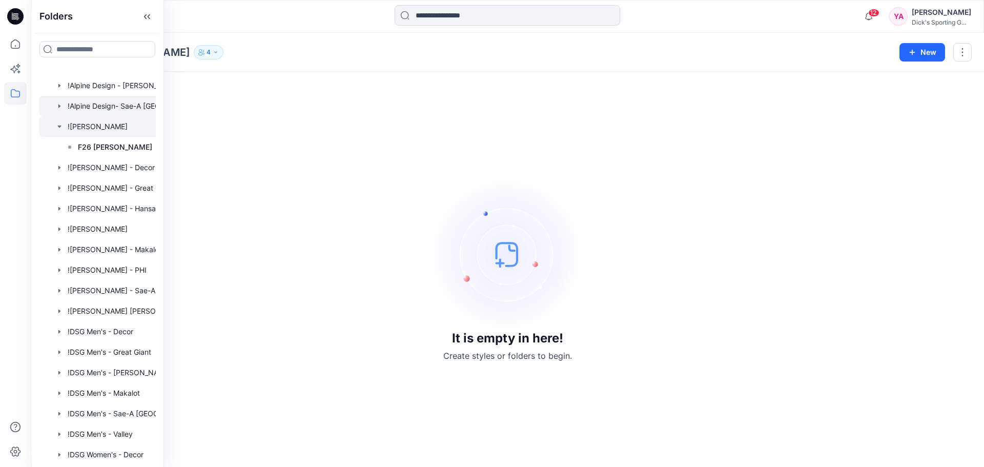
click at [58, 105] on icon "button" at bounding box center [59, 106] width 2 height 4
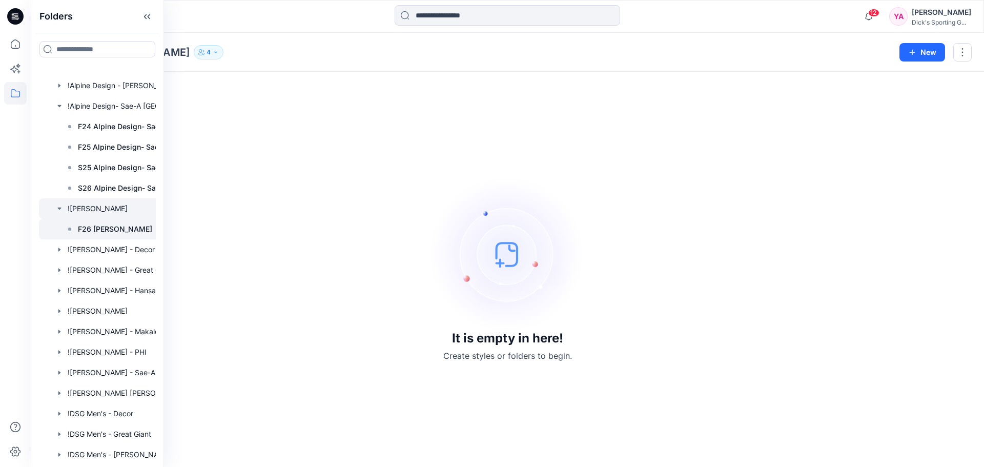
click at [81, 227] on p "F26 [PERSON_NAME]" at bounding box center [115, 229] width 74 height 12
click at [282, 107] on div "It is empty in here! Create styles or folders to begin." at bounding box center [507, 269] width 928 height 370
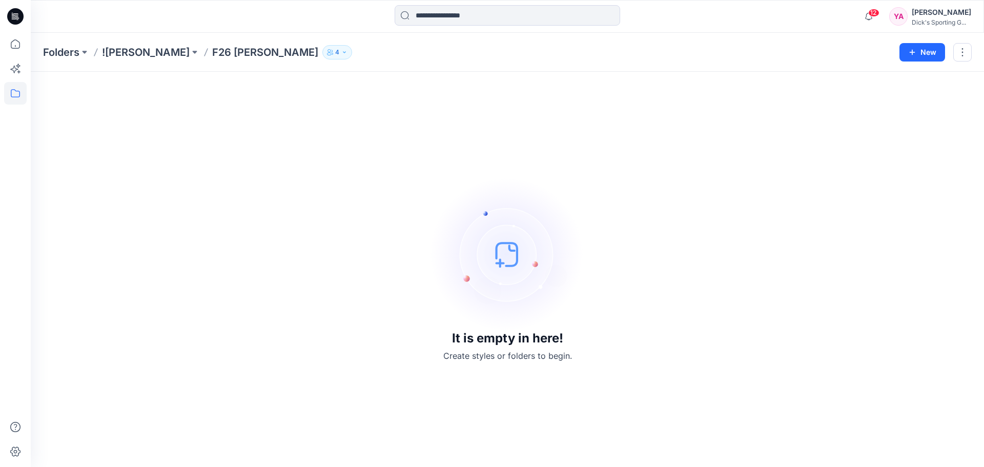
click at [270, 48] on p "F26 [PERSON_NAME]" at bounding box center [265, 52] width 106 height 14
click at [375, 77] on div "It is empty in here! Create styles or folders to begin." at bounding box center [507, 269] width 953 height 395
click at [657, 91] on div "It is empty in here! Create styles or folders to begin." at bounding box center [507, 269] width 928 height 370
